Goal: Book appointment/travel/reservation

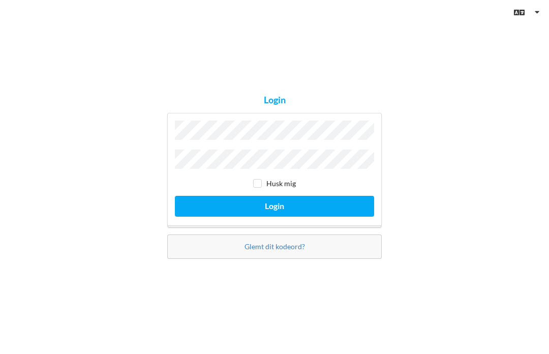
click at [274, 217] on button "Login" at bounding box center [274, 206] width 199 height 21
click at [336, 217] on button "Login" at bounding box center [274, 206] width 199 height 21
click at [261, 188] on input "checkbox" at bounding box center [257, 183] width 9 height 9
checkbox input "true"
click at [318, 217] on button "Login" at bounding box center [274, 206] width 199 height 21
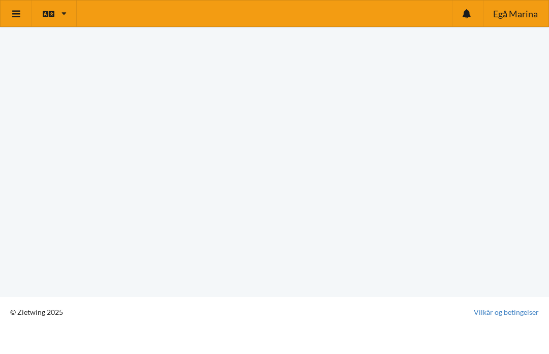
click at [19, 12] on icon at bounding box center [16, 13] width 11 height 9
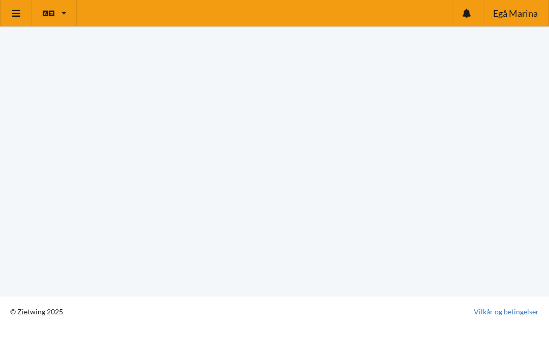
click at [20, 12] on icon at bounding box center [16, 13] width 11 height 9
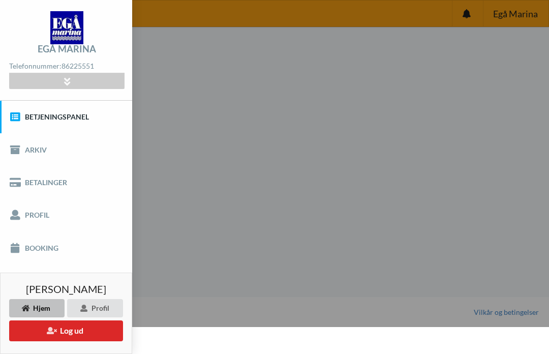
click at [74, 119] on link "Betjeningspanel" at bounding box center [66, 117] width 132 height 33
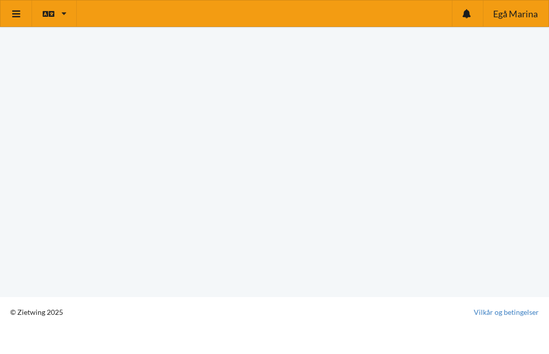
click at [22, 14] on link at bounding box center [17, 14] width 32 height 26
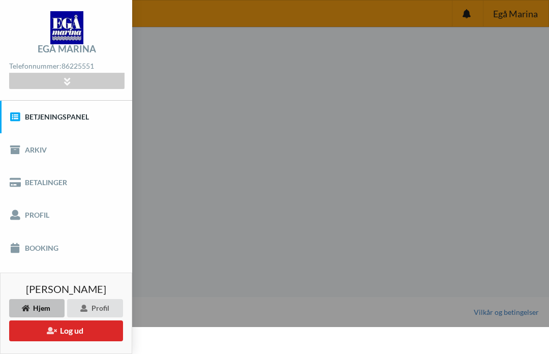
click at [62, 142] on link "Arkiv" at bounding box center [66, 149] width 132 height 33
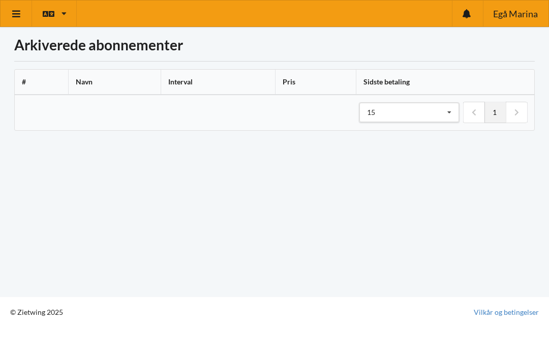
click at [23, 12] on link at bounding box center [17, 14] width 32 height 26
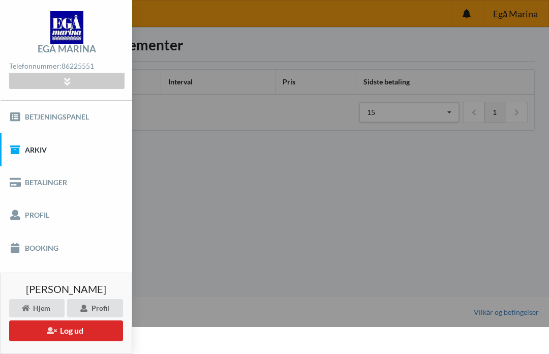
click at [69, 81] on icon at bounding box center [67, 81] width 12 height 9
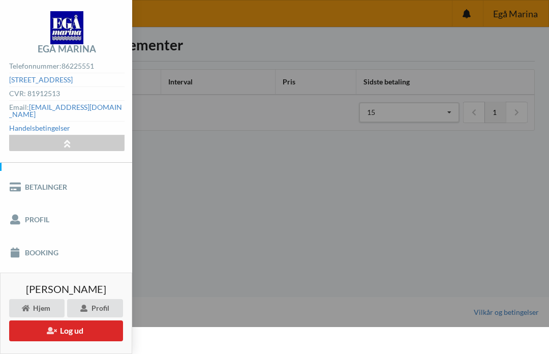
scroll to position [67, 0]
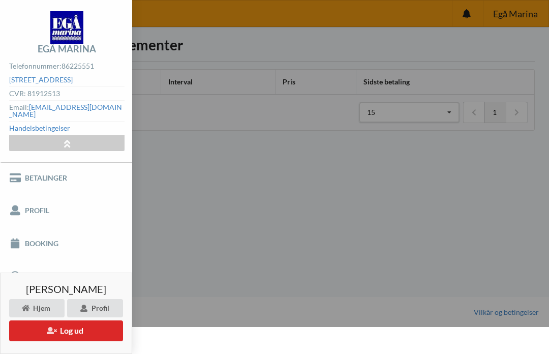
click at [45, 307] on div "Hjem" at bounding box center [36, 308] width 55 height 18
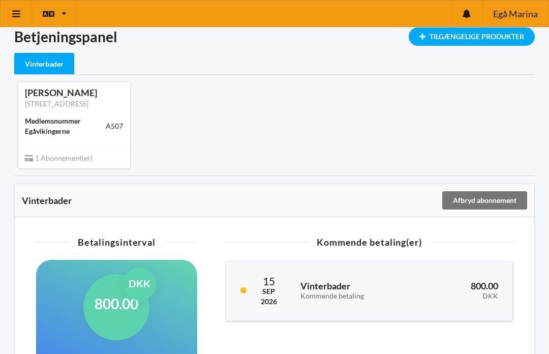
click at [480, 41] on div "Tilgængelige Produkter" at bounding box center [472, 36] width 126 height 18
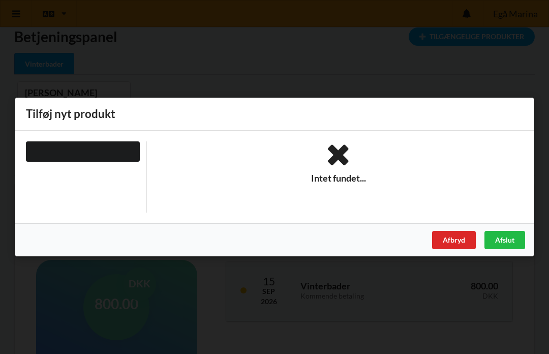
click at [509, 238] on div "Afslut" at bounding box center [504, 240] width 41 height 18
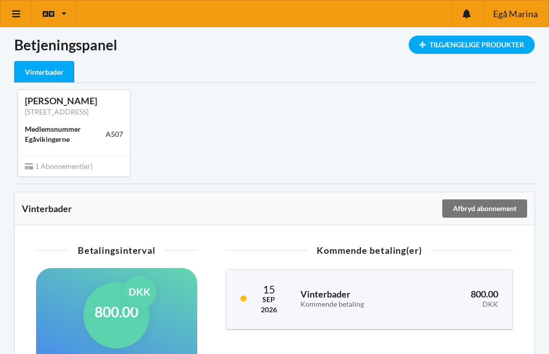
click at [18, 16] on icon at bounding box center [16, 13] width 11 height 9
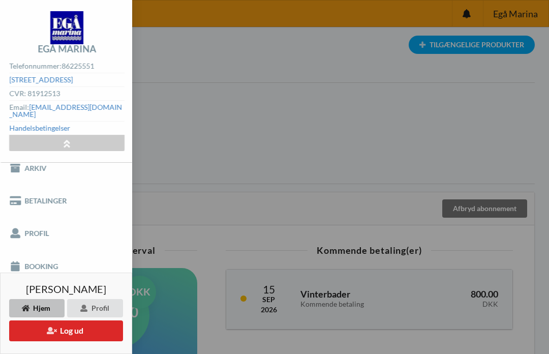
click at [55, 197] on link "Betalinger" at bounding box center [66, 201] width 132 height 33
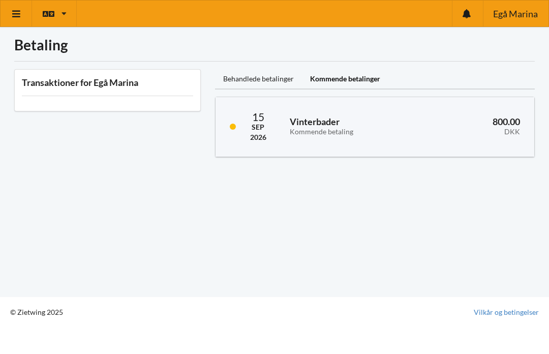
click at [23, 16] on link at bounding box center [17, 14] width 32 height 26
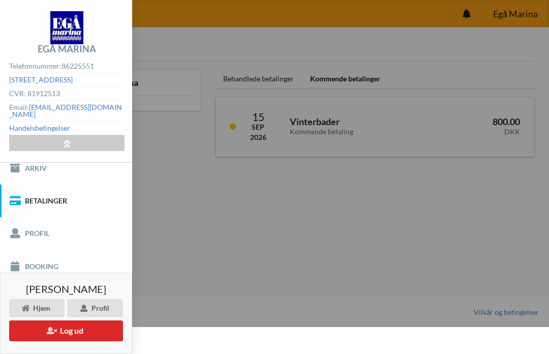
click at [56, 260] on link "Booking" at bounding box center [66, 266] width 132 height 33
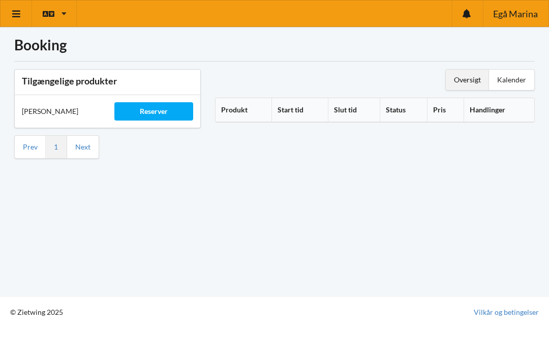
click at [512, 80] on div "Kalender" at bounding box center [511, 80] width 45 height 20
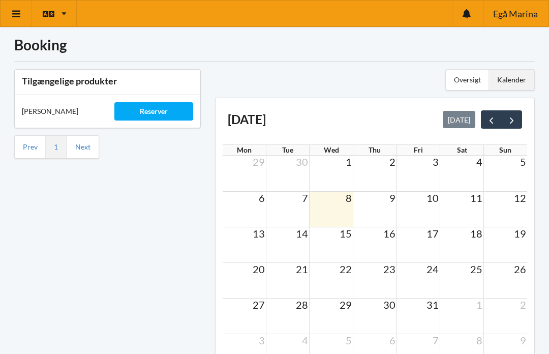
click at [471, 79] on div "Oversigt" at bounding box center [467, 80] width 43 height 20
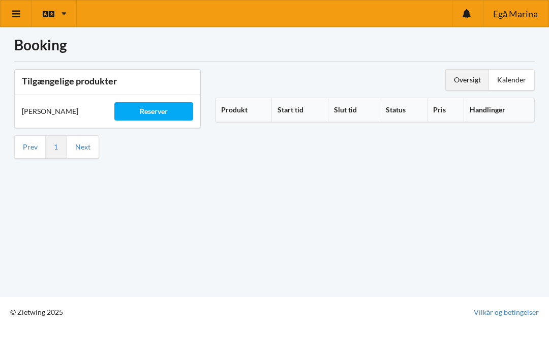
click at [514, 81] on div "Kalender" at bounding box center [511, 80] width 45 height 20
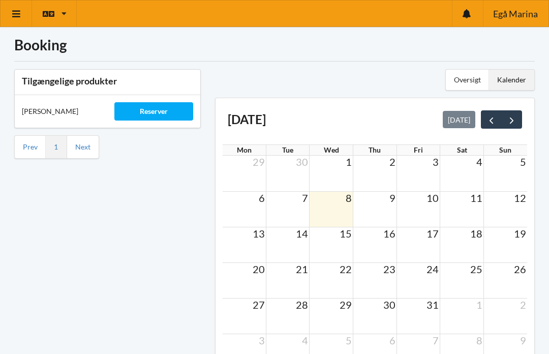
click at [339, 209] on td at bounding box center [332, 210] width 44 height 36
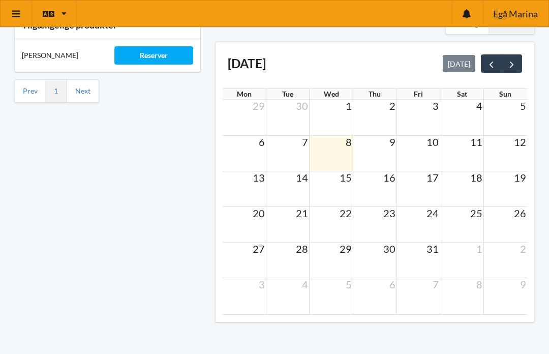
scroll to position [18, 0]
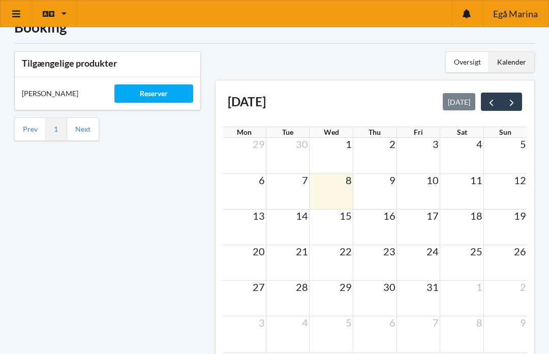
click at [172, 101] on div "Reserver" at bounding box center [153, 93] width 78 height 18
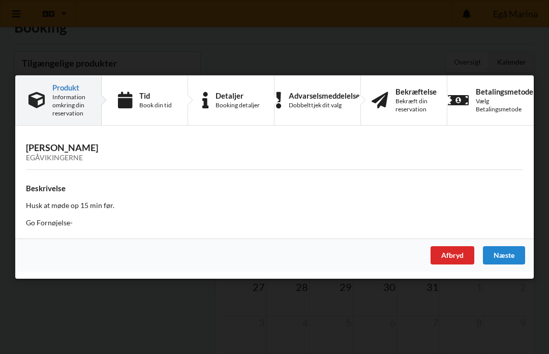
click at [517, 264] on div "Næste" at bounding box center [504, 255] width 42 height 18
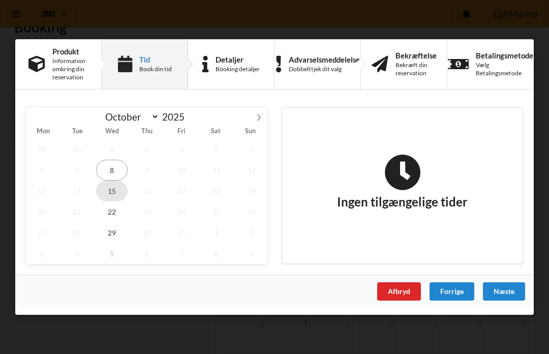
click at [116, 201] on span "15" at bounding box center [112, 190] width 32 height 21
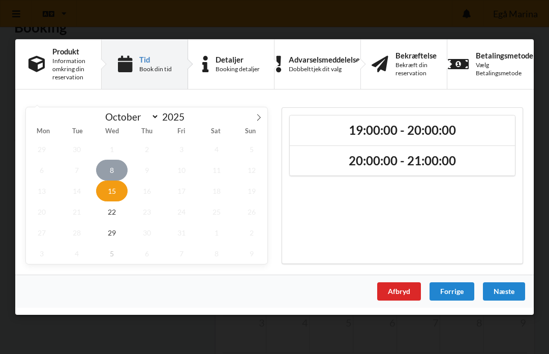
click at [117, 180] on span "8" at bounding box center [112, 170] width 32 height 21
click at [109, 201] on span "15" at bounding box center [112, 190] width 32 height 21
click at [115, 180] on span "8" at bounding box center [112, 170] width 32 height 21
click at [469, 138] on h2 "19:00:00 - 20:00:00" at bounding box center [402, 131] width 211 height 16
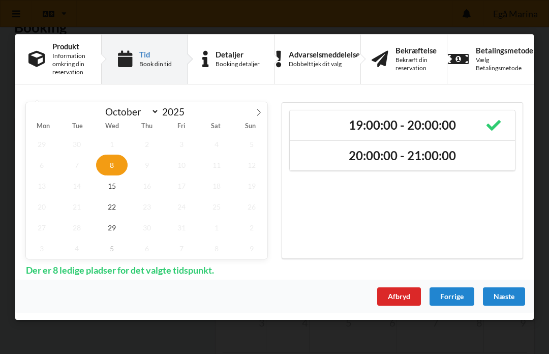
click at [425, 163] on h2 "20:00:00 - 21:00:00" at bounding box center [402, 155] width 211 height 16
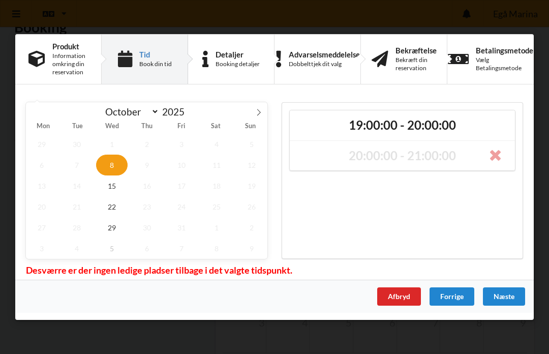
click at [444, 133] on h2 "19:00:00 - 20:00:00" at bounding box center [402, 125] width 211 height 16
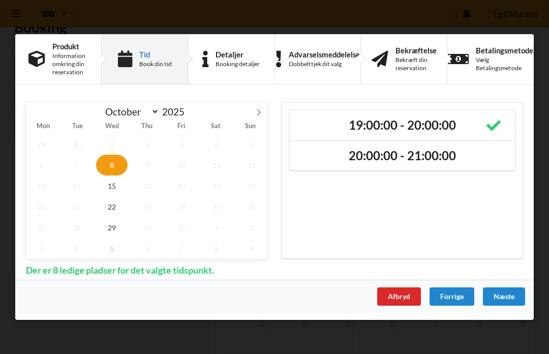
click at [506, 305] on div "Næste" at bounding box center [504, 296] width 42 height 18
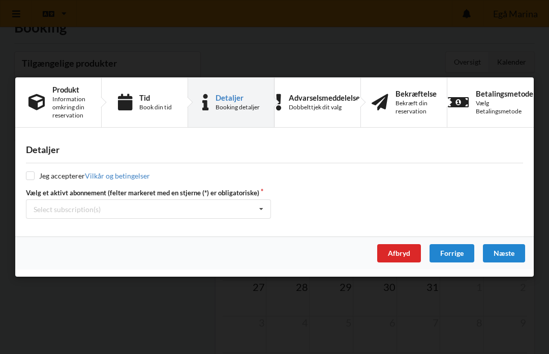
click at [35, 188] on div "Detaljer Jeg accepterer Vilkår og betingelser Vælg et aktivt abonnement (felter…" at bounding box center [274, 186] width 518 height 102
click at [33, 180] on input "checkbox" at bounding box center [30, 175] width 9 height 9
checkbox input "true"
click at [248, 219] on div "Select subscription(s) * Vinterbader" at bounding box center [148, 208] width 245 height 19
click at [72, 237] on div "* Vinterbader" at bounding box center [148, 227] width 244 height 19
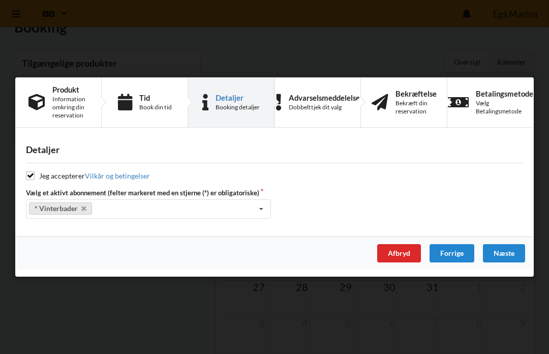
click at [508, 262] on div "Næste" at bounding box center [504, 253] width 42 height 18
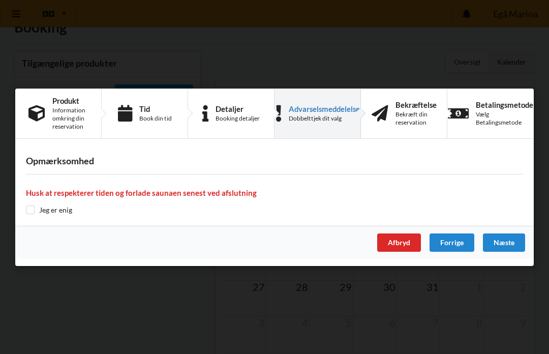
click at [29, 214] on input "checkbox" at bounding box center [30, 209] width 9 height 9
checkbox input "true"
click at [506, 252] on div "Næste" at bounding box center [504, 242] width 42 height 18
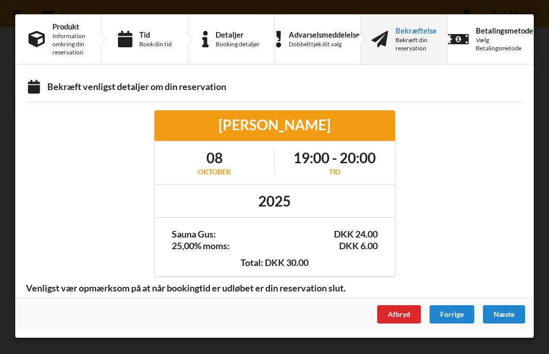
scroll to position [62, 0]
click at [508, 313] on div "Næste" at bounding box center [504, 314] width 42 height 18
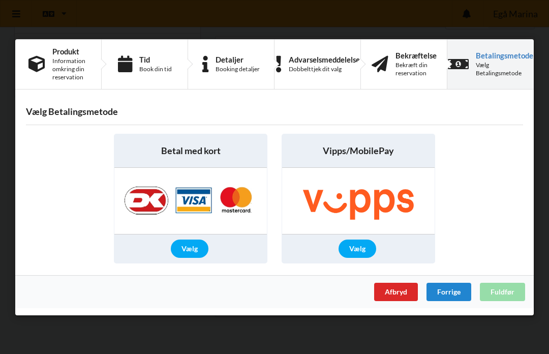
click at [361, 258] on div "Vælg" at bounding box center [358, 248] width 38 height 18
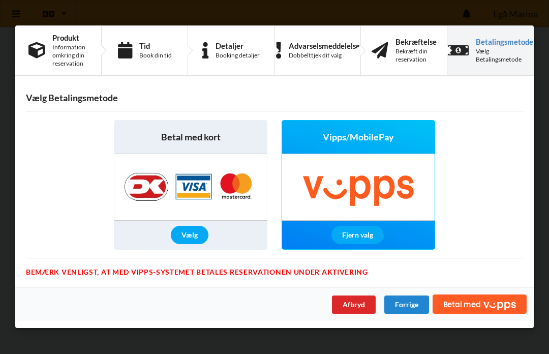
click at [493, 310] on icon "Vipps" at bounding box center [499, 305] width 33 height 9
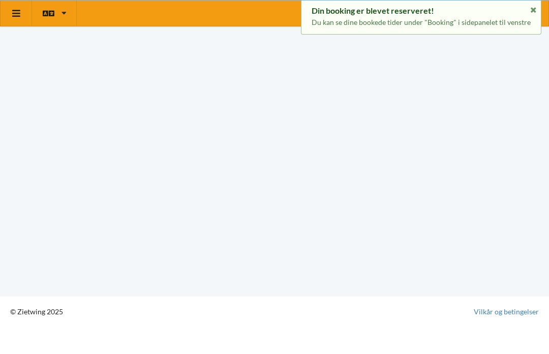
scroll to position [8, 0]
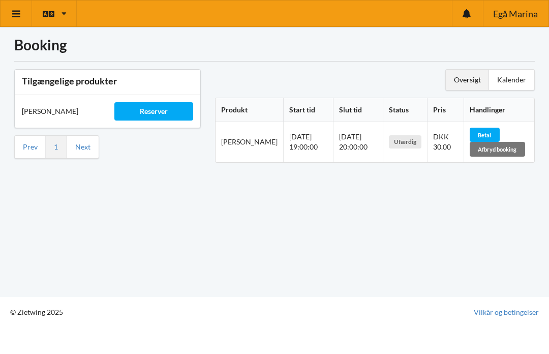
click at [479, 133] on span "Betal" at bounding box center [484, 135] width 13 height 7
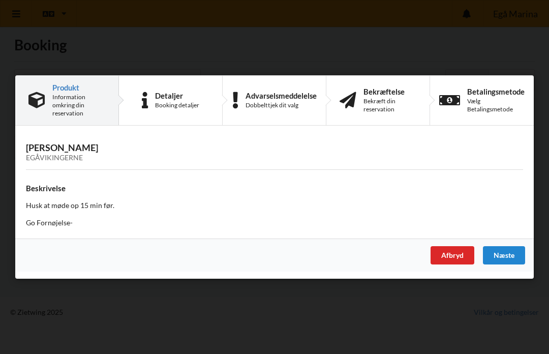
click at [505, 254] on div "Næste" at bounding box center [504, 255] width 42 height 18
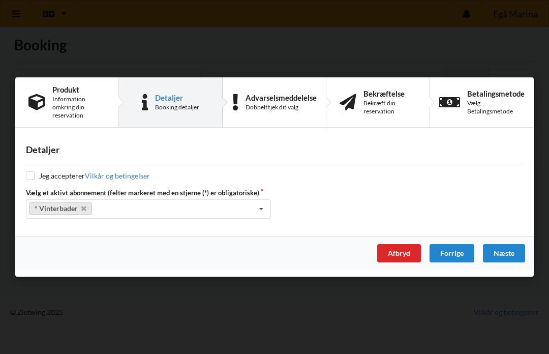
click at [30, 176] on input "checkbox" at bounding box center [30, 175] width 9 height 9
checkbox input "true"
click at [507, 254] on div "Næste" at bounding box center [504, 253] width 42 height 18
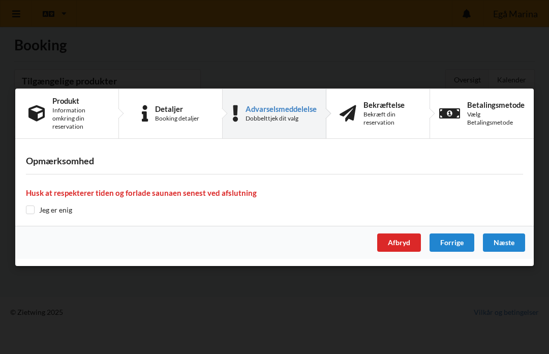
click at [33, 212] on input "checkbox" at bounding box center [30, 209] width 9 height 9
checkbox input "true"
click at [505, 243] on div "Næste" at bounding box center [504, 242] width 42 height 18
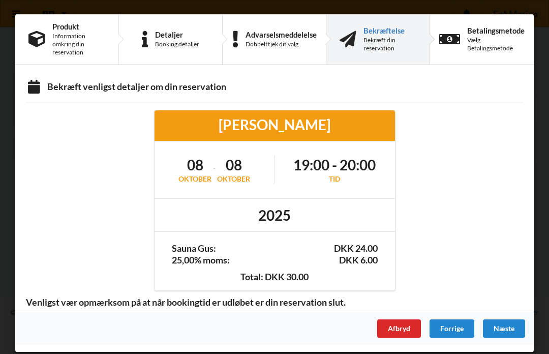
click at [506, 326] on div "Næste" at bounding box center [504, 328] width 42 height 18
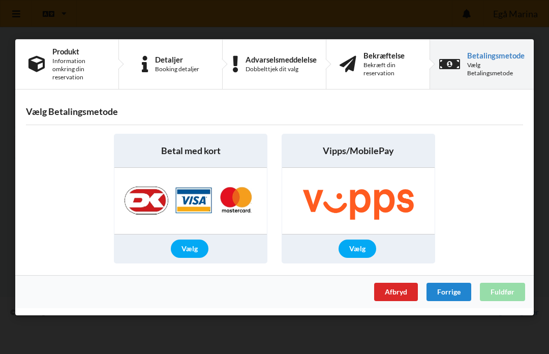
click at [192, 246] on div "Vælg" at bounding box center [190, 248] width 38 height 18
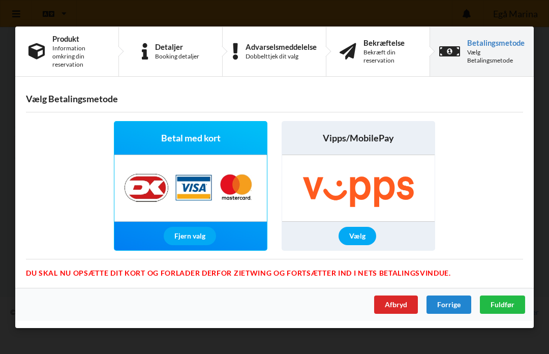
click at [361, 235] on div "Vælg" at bounding box center [358, 236] width 38 height 18
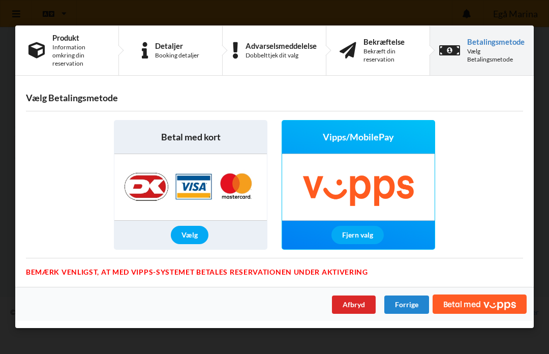
click at [481, 304] on button "Betal med" at bounding box center [480, 304] width 94 height 20
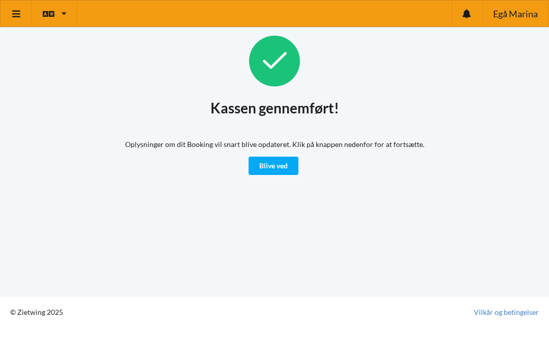
click at [279, 168] on link "Blive ved" at bounding box center [274, 166] width 50 height 18
